Goal: Task Accomplishment & Management: Manage account settings

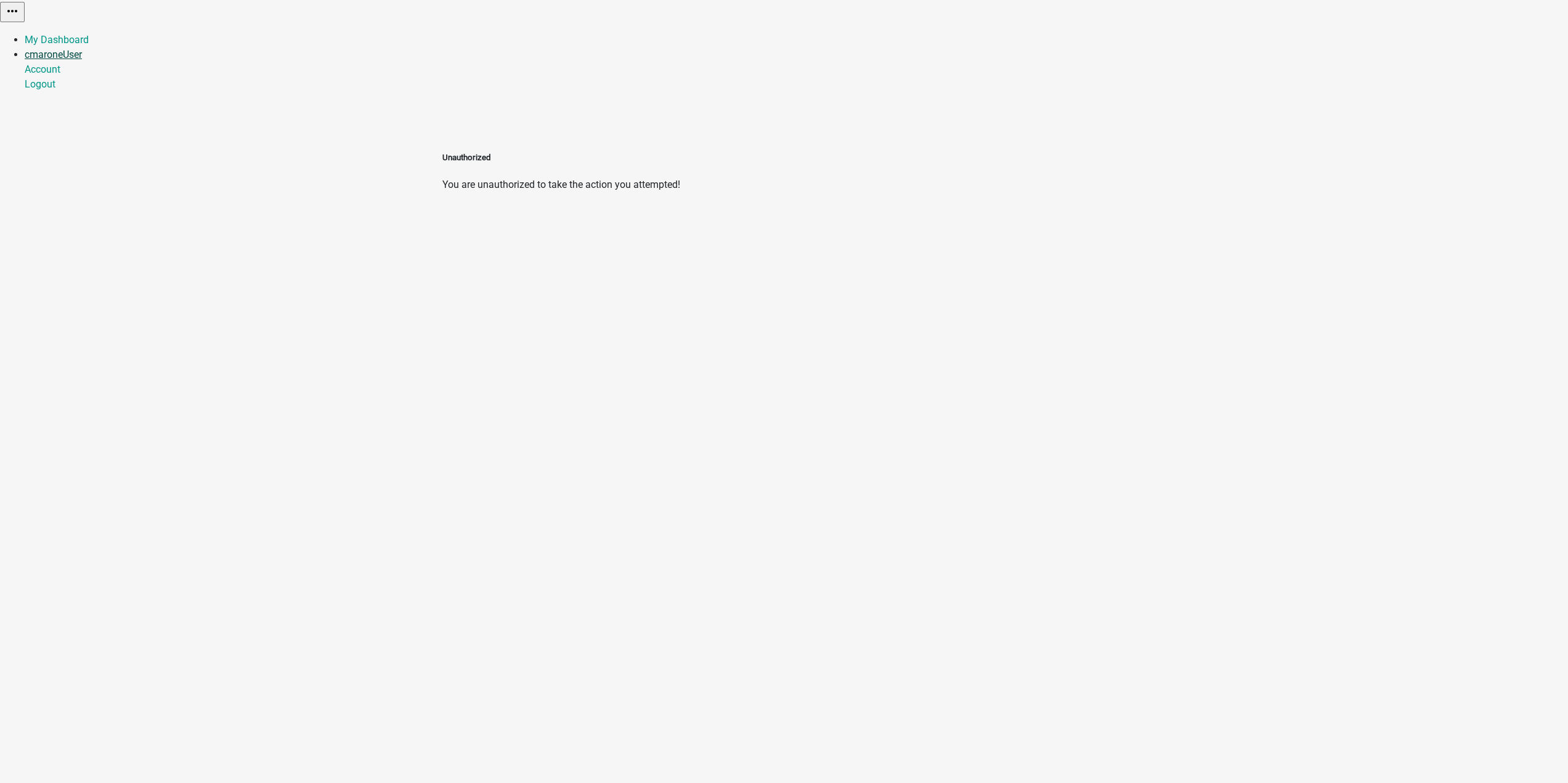
click at [82, 49] on link "cmaroneUser" at bounding box center [53, 54] width 58 height 12
click at [56, 90] on link "Logout" at bounding box center [40, 84] width 31 height 12
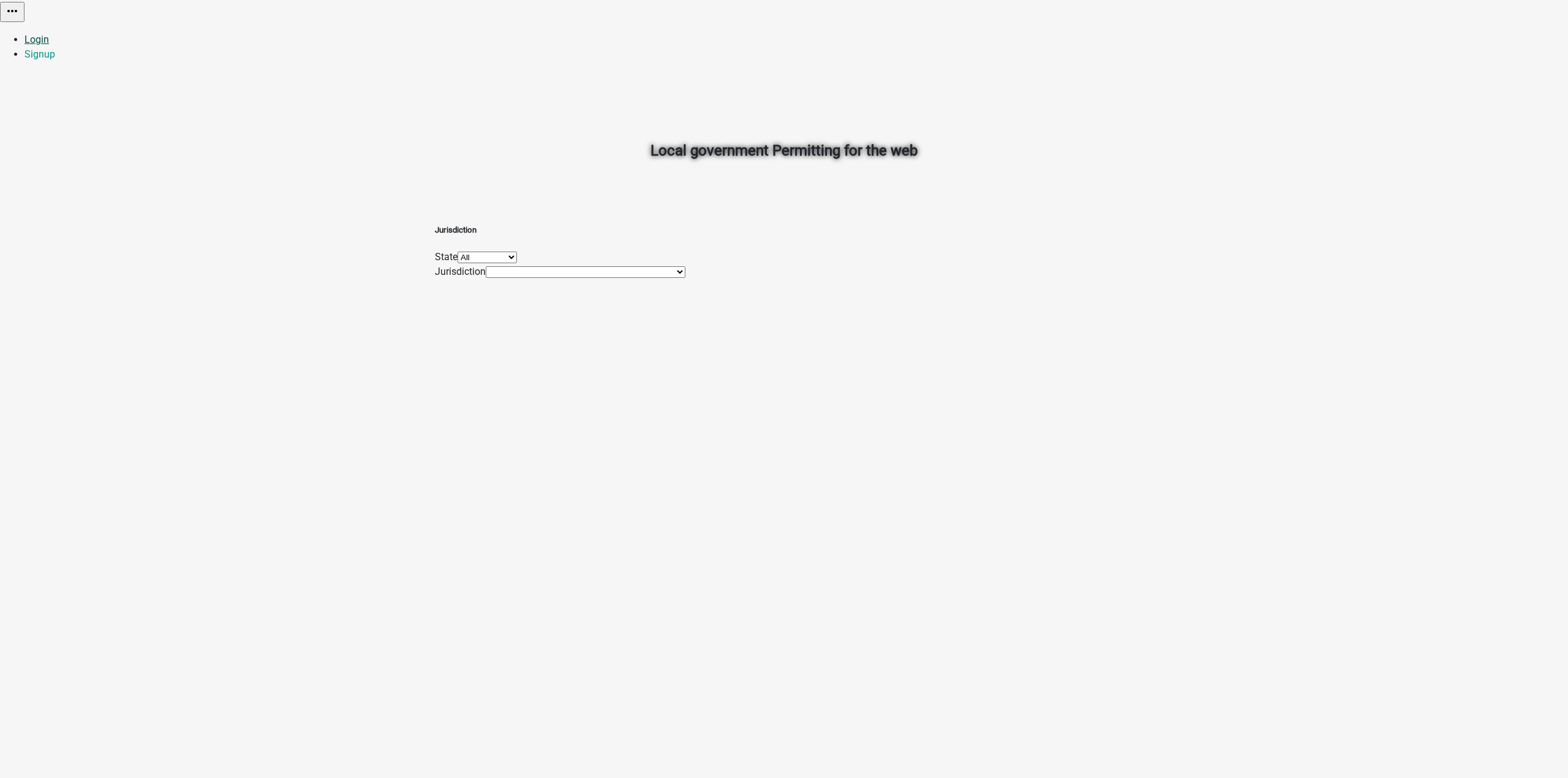
click at [49, 33] on link "Login" at bounding box center [37, 39] width 25 height 12
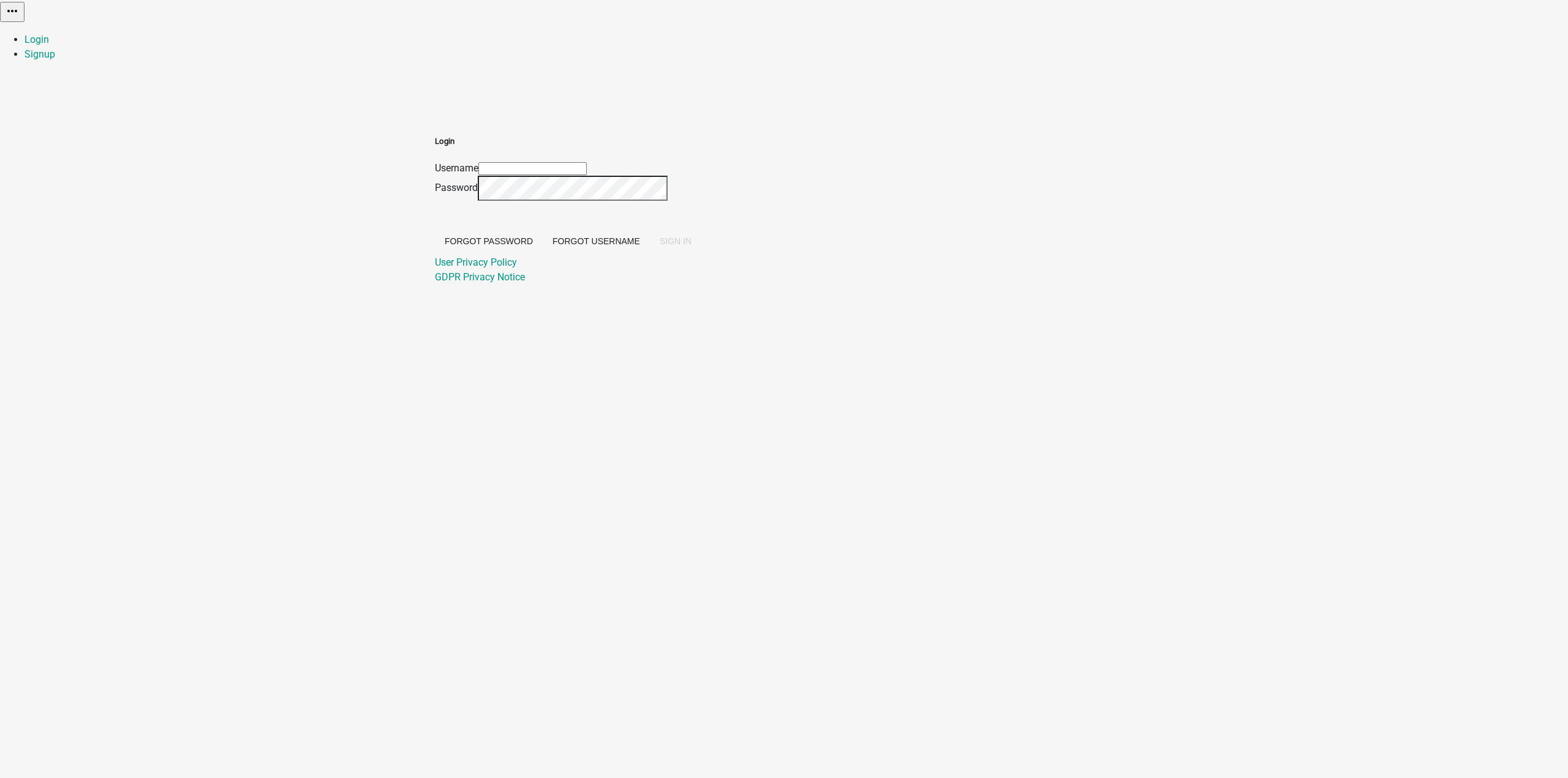
click at [587, 162] on input "Username" at bounding box center [532, 168] width 108 height 13
click at [435, 161] on div at bounding box center [435, 161] width 0 height 0
type input "[EMAIL_ADDRESS][DOMAIN_NAME]"
click at [692, 246] on span "SIGN IN" at bounding box center [675, 241] width 32 height 10
